Goal: Task Accomplishment & Management: Manage account settings

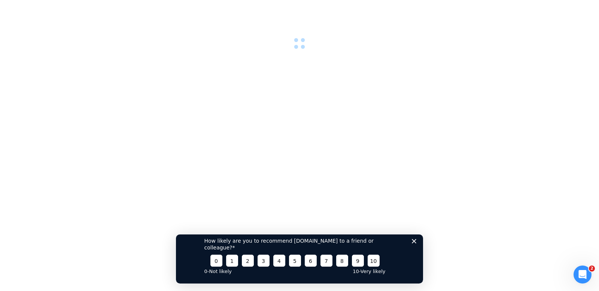
click at [413, 244] on div "How likely are you to recommend [DOMAIN_NAME] to a friend or colleague? 0 1 2 3…" at bounding box center [299, 255] width 247 height 56
click at [412, 243] on icon "Close survey" at bounding box center [414, 240] width 4 height 4
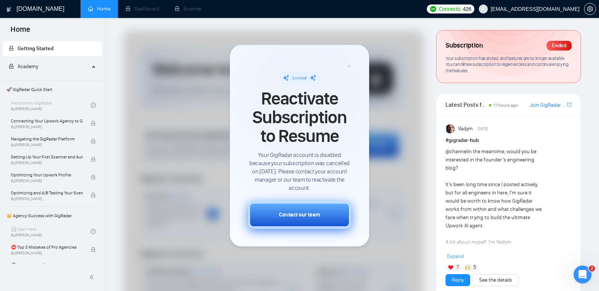
click at [288, 211] on div "Contact our team" at bounding box center [299, 215] width 41 height 8
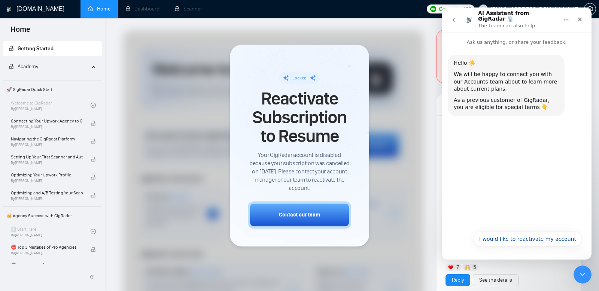
drag, startPoint x: 556, startPoint y: 238, endPoint x: 512, endPoint y: 221, distance: 47.8
click at [556, 238] on button "I would like to reactivate my account" at bounding box center [527, 238] width 108 height 15
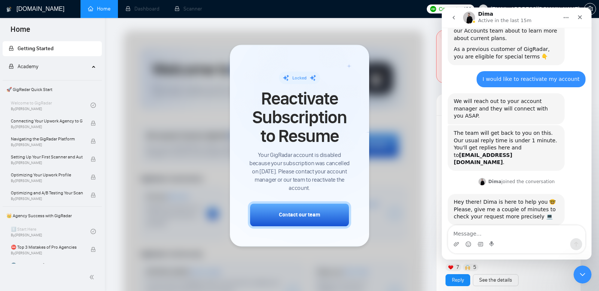
scroll to position [47, 0]
click at [149, 68] on div at bounding box center [273, 222] width 300 height 385
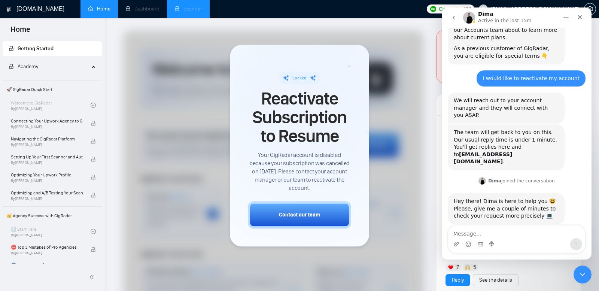
click at [198, 9] on li "Scanner" at bounding box center [188, 9] width 43 height 18
click at [155, 7] on li "Dashboard" at bounding box center [142, 9] width 49 height 18
click at [110, 12] on link "Home" at bounding box center [99, 9] width 22 height 6
click at [190, 12] on li "Scanner" at bounding box center [188, 9] width 43 height 18
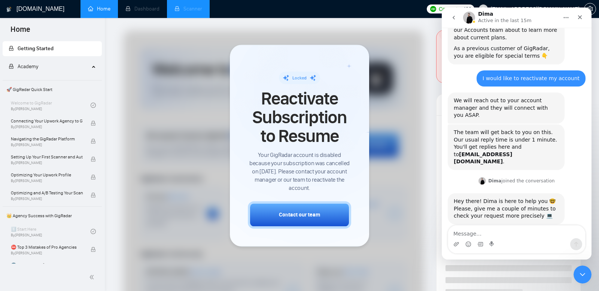
click at [190, 12] on li "Scanner" at bounding box center [188, 9] width 43 height 18
click at [150, 11] on li "Dashboard" at bounding box center [142, 9] width 49 height 18
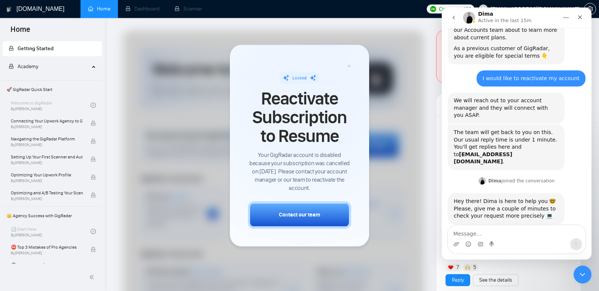
click at [92, 66] on icon at bounding box center [94, 66] width 4 height 0
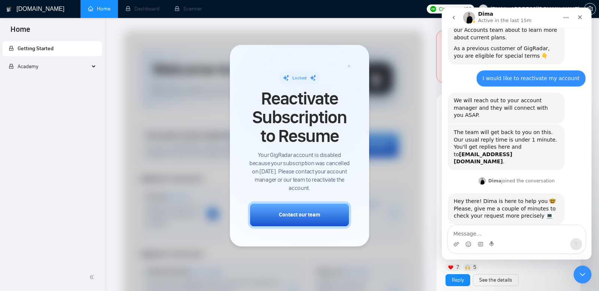
click at [90, 67] on div "Academy" at bounding box center [53, 66] width 100 height 15
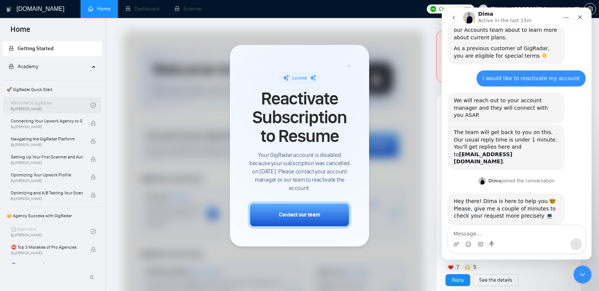
click at [80, 106] on div "Welcome to GigRadar By Vlad Timinsky" at bounding box center [51, 105] width 80 height 16
click at [52, 89] on span "🚀 GigRadar Quick Start" at bounding box center [52, 89] width 98 height 15
click at [93, 65] on div "Academy" at bounding box center [53, 66] width 100 height 15
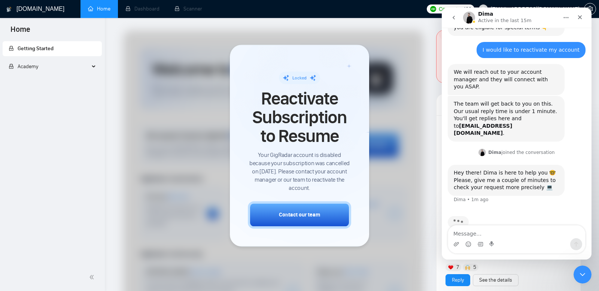
scroll to position [76, 0]
